Goal: Find specific page/section

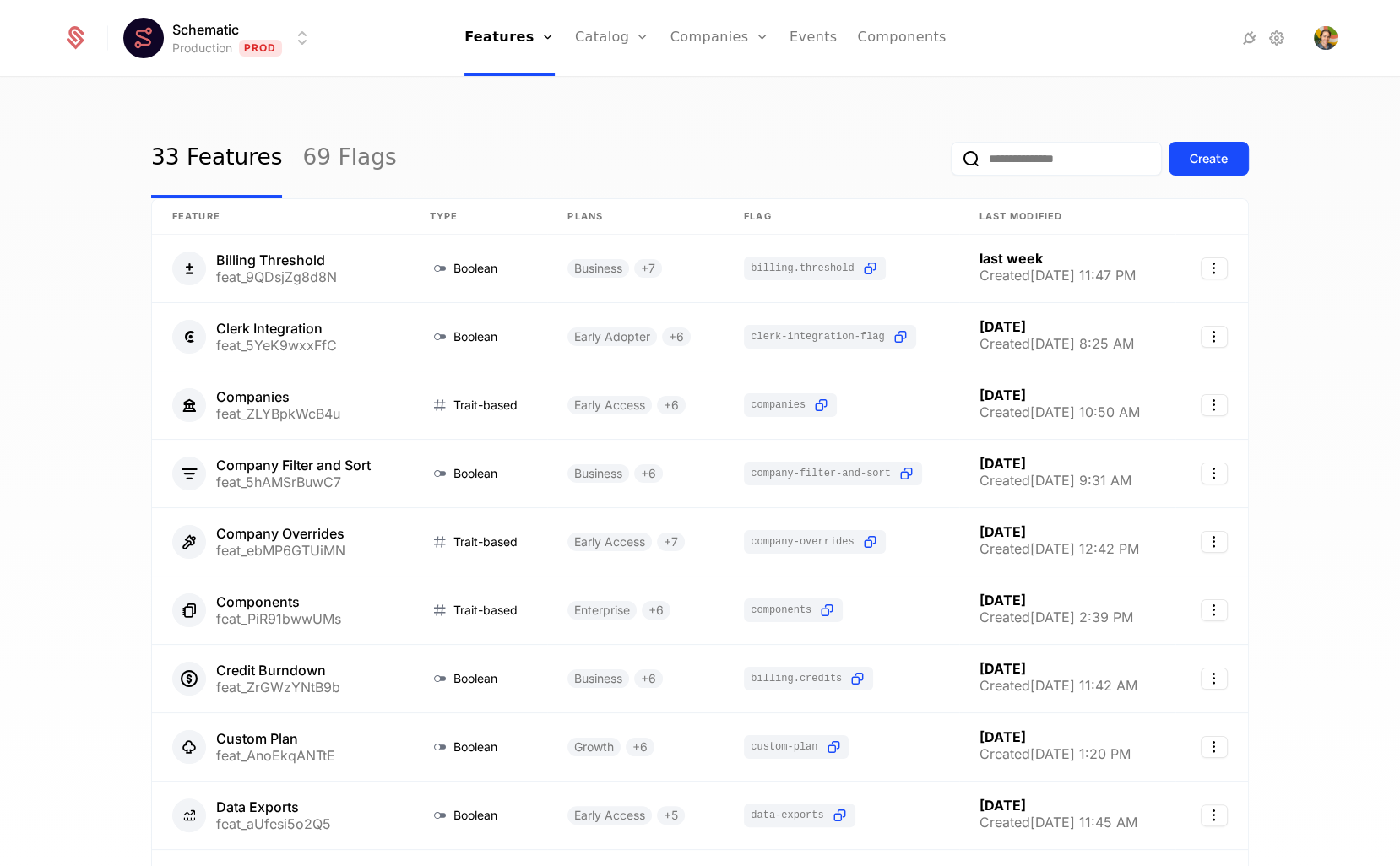
click at [660, 168] on div "33 Features 69 Flags Create" at bounding box center [700, 158] width 1098 height 79
